Goal: Transaction & Acquisition: Book appointment/travel/reservation

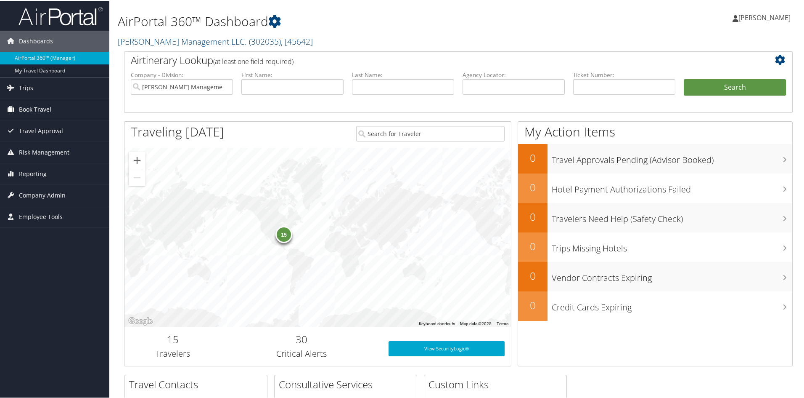
click at [39, 108] on span "Book Travel" at bounding box center [35, 108] width 32 height 21
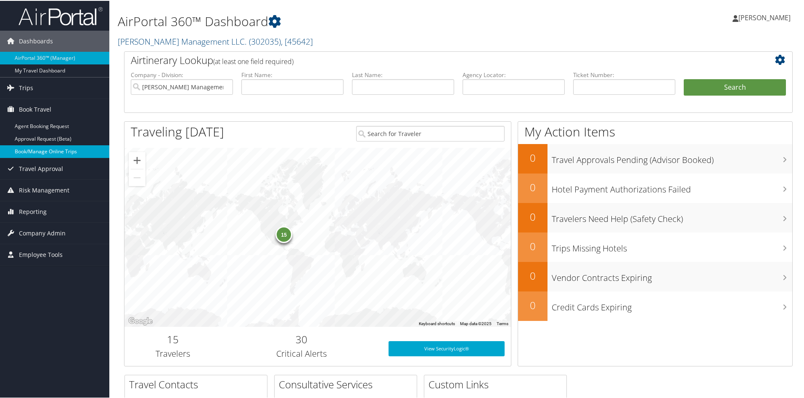
click at [37, 150] on link "Book/Manage Online Trips" at bounding box center [54, 150] width 109 height 13
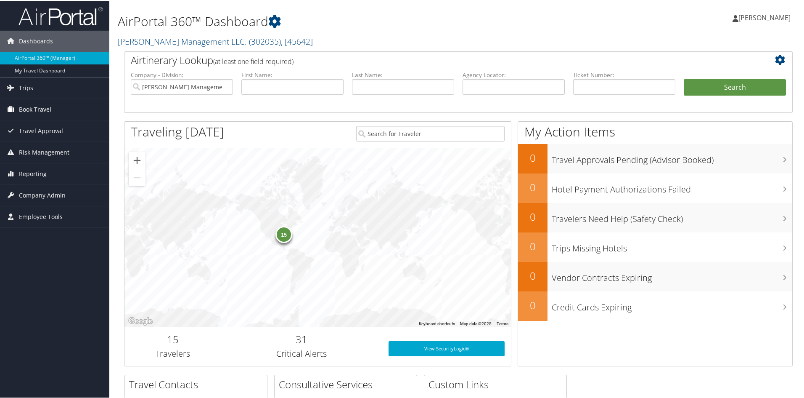
click at [27, 105] on span "Book Travel" at bounding box center [35, 108] width 32 height 21
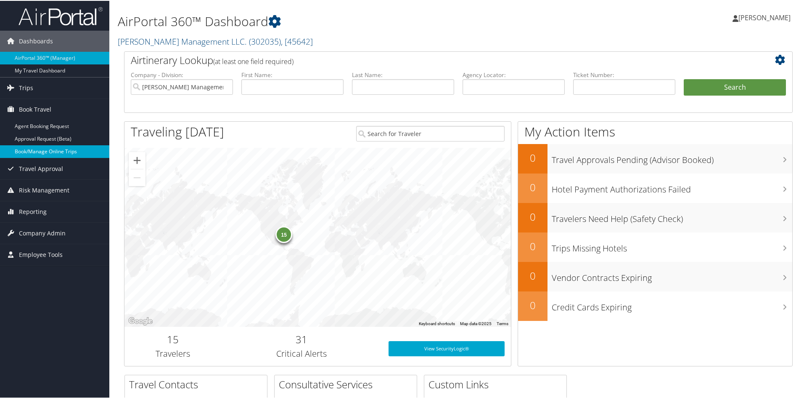
click at [63, 151] on link "Book/Manage Online Trips" at bounding box center [54, 150] width 109 height 13
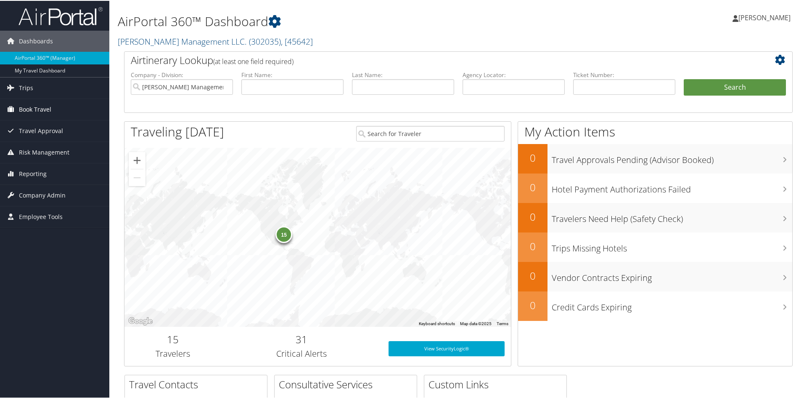
click at [39, 106] on span "Book Travel" at bounding box center [35, 108] width 32 height 21
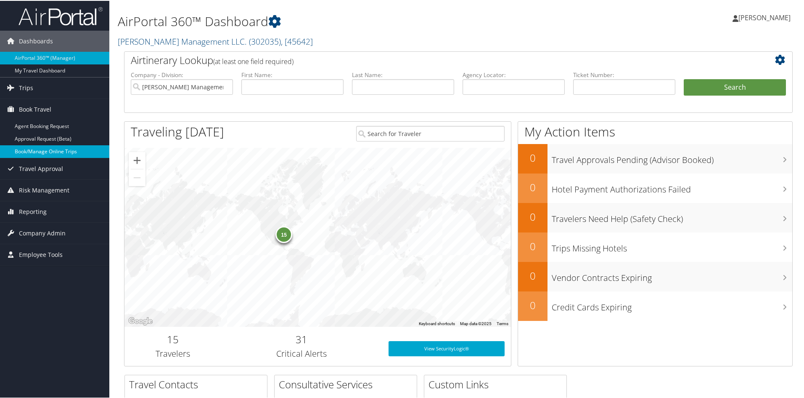
click at [47, 151] on link "Book/Manage Online Trips" at bounding box center [54, 150] width 109 height 13
click at [44, 151] on link "Book/Manage Online Trips" at bounding box center [54, 150] width 109 height 13
